Goal: Find specific page/section: Find specific page/section

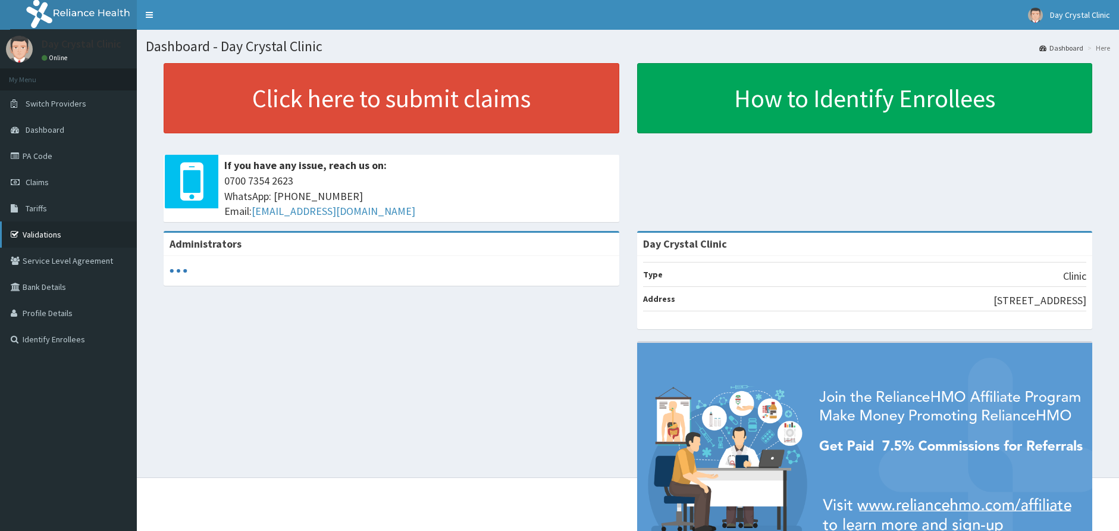
click at [41, 233] on link "Validations" at bounding box center [68, 234] width 137 height 26
click at [42, 234] on link "Validations" at bounding box center [68, 234] width 137 height 26
